Goal: Information Seeking & Learning: Learn about a topic

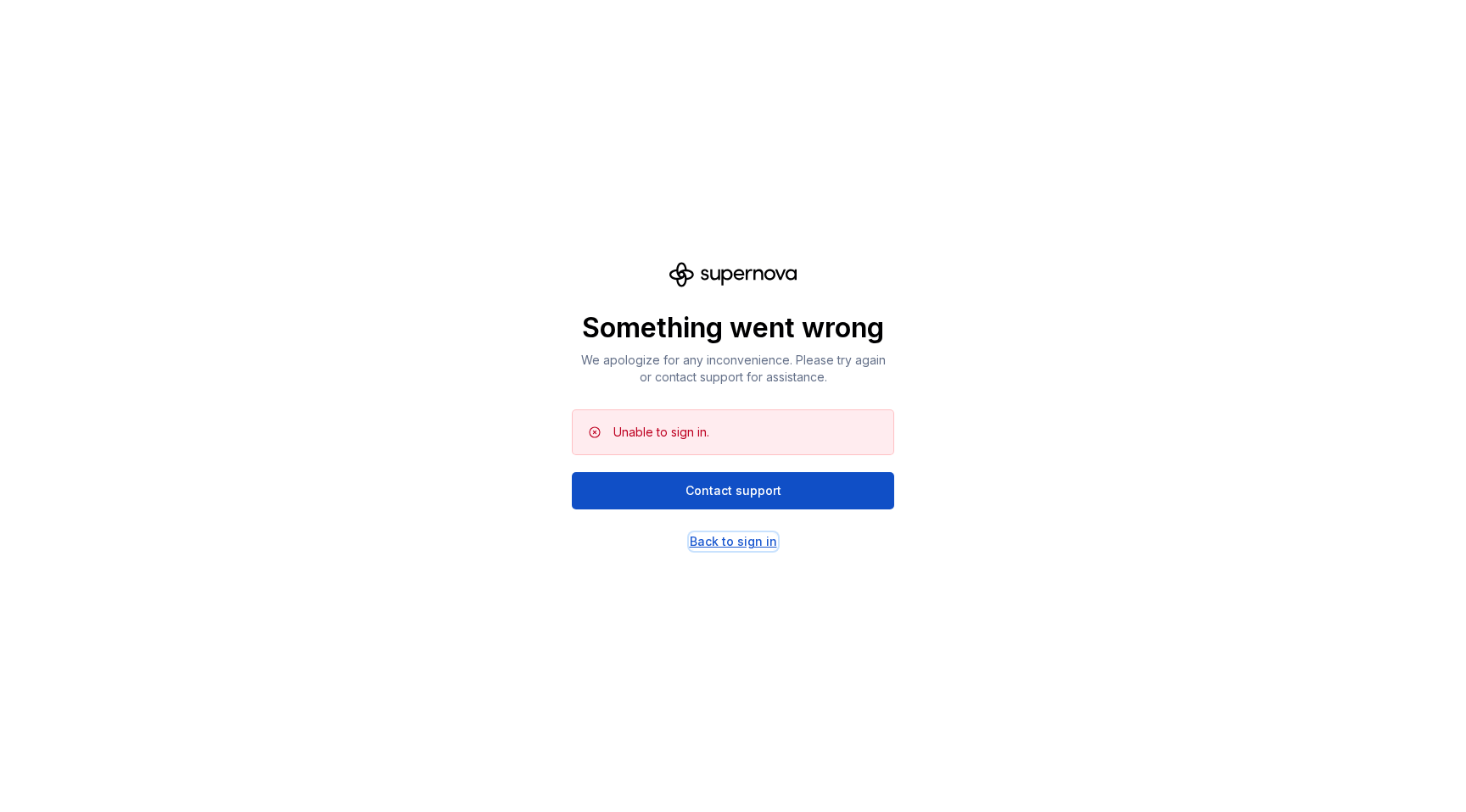
click at [752, 546] on div "Back to sign in" at bounding box center [733, 541] width 87 height 17
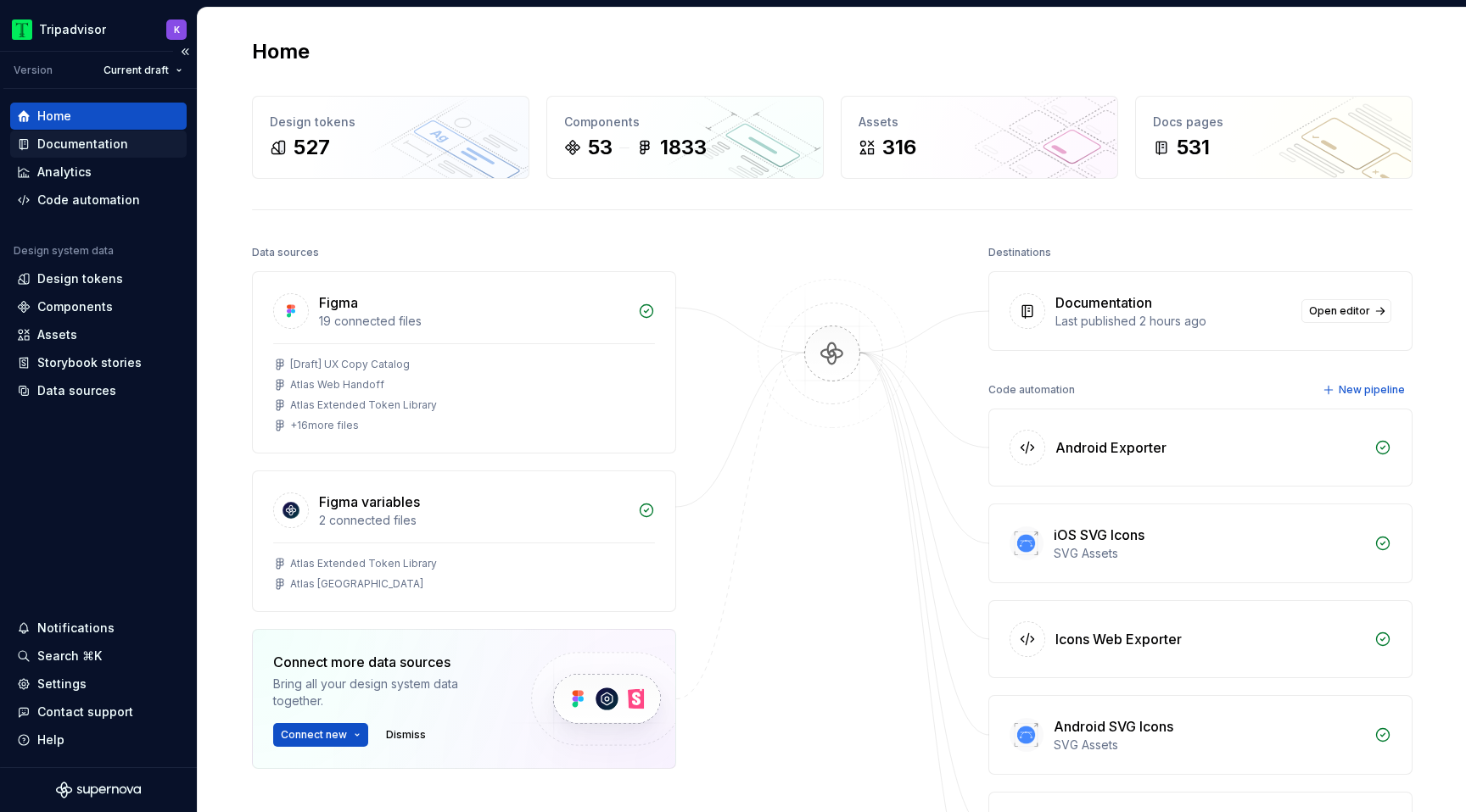
click at [139, 140] on div "Documentation" at bounding box center [98, 144] width 162 height 17
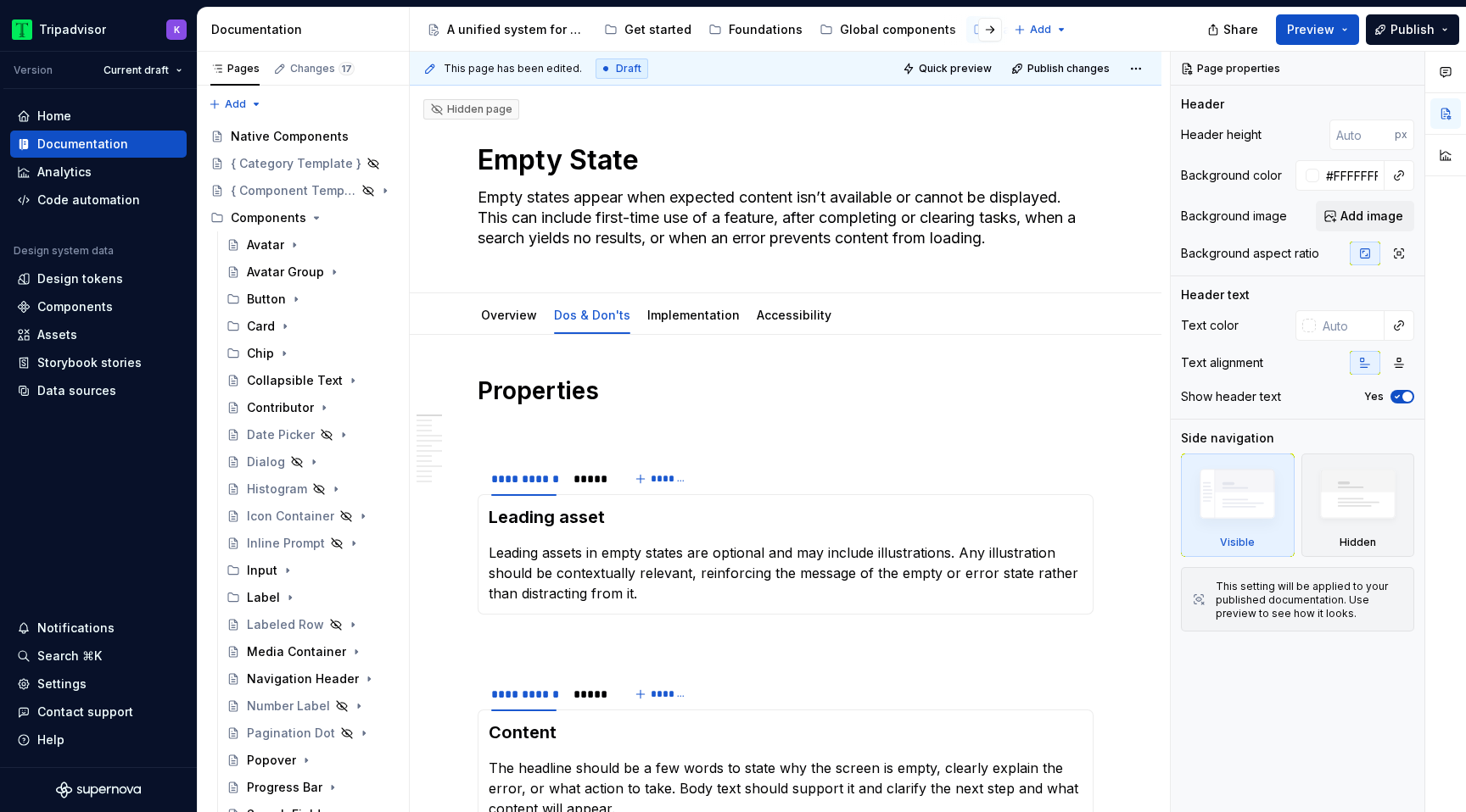
type textarea "*"
